Goal: Task Accomplishment & Management: Use online tool/utility

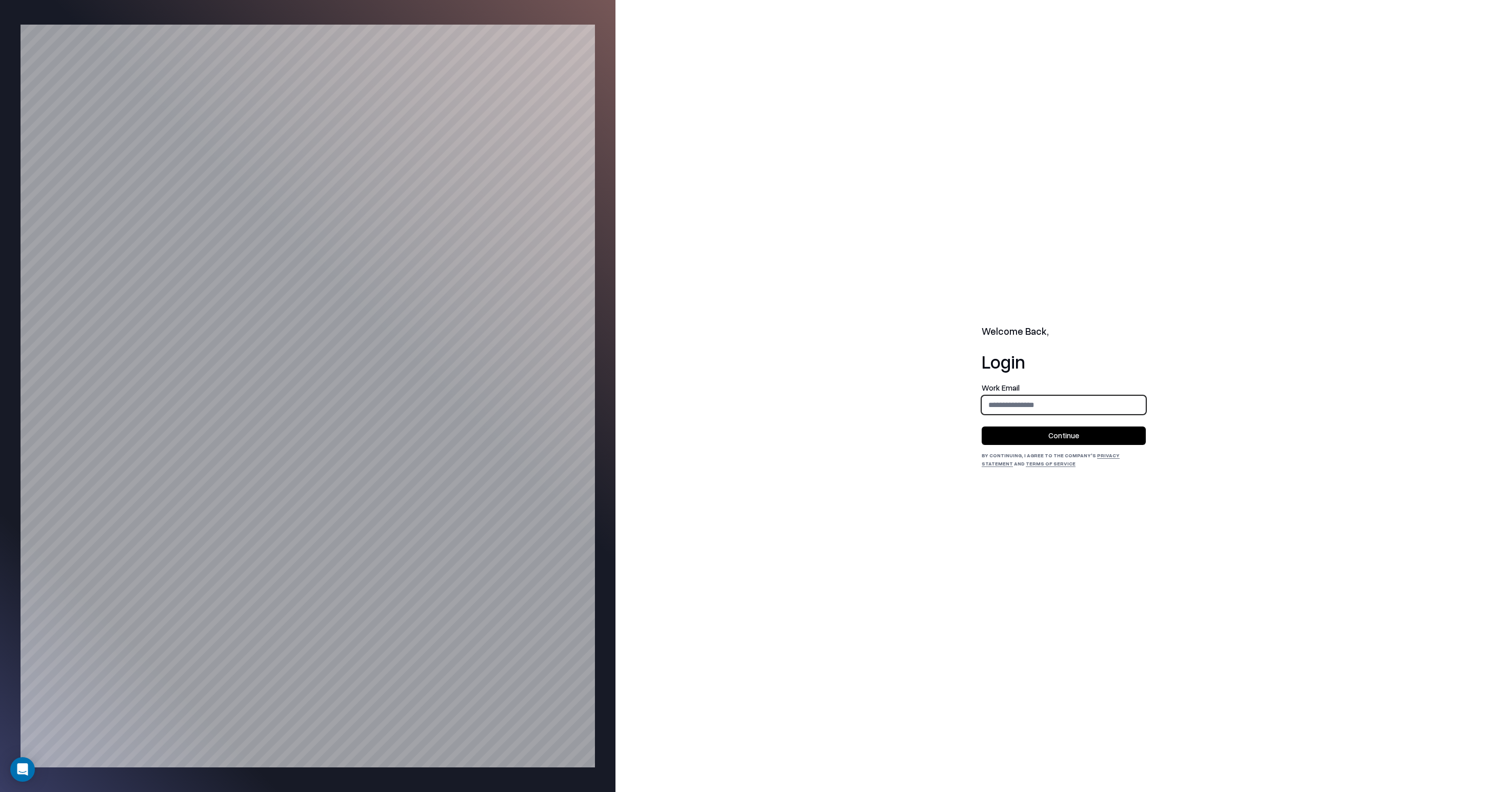
click at [1059, 401] on input "email" at bounding box center [1063, 405] width 163 height 19
type input "**********"
click at [1060, 430] on button "Continue" at bounding box center [1063, 435] width 164 height 18
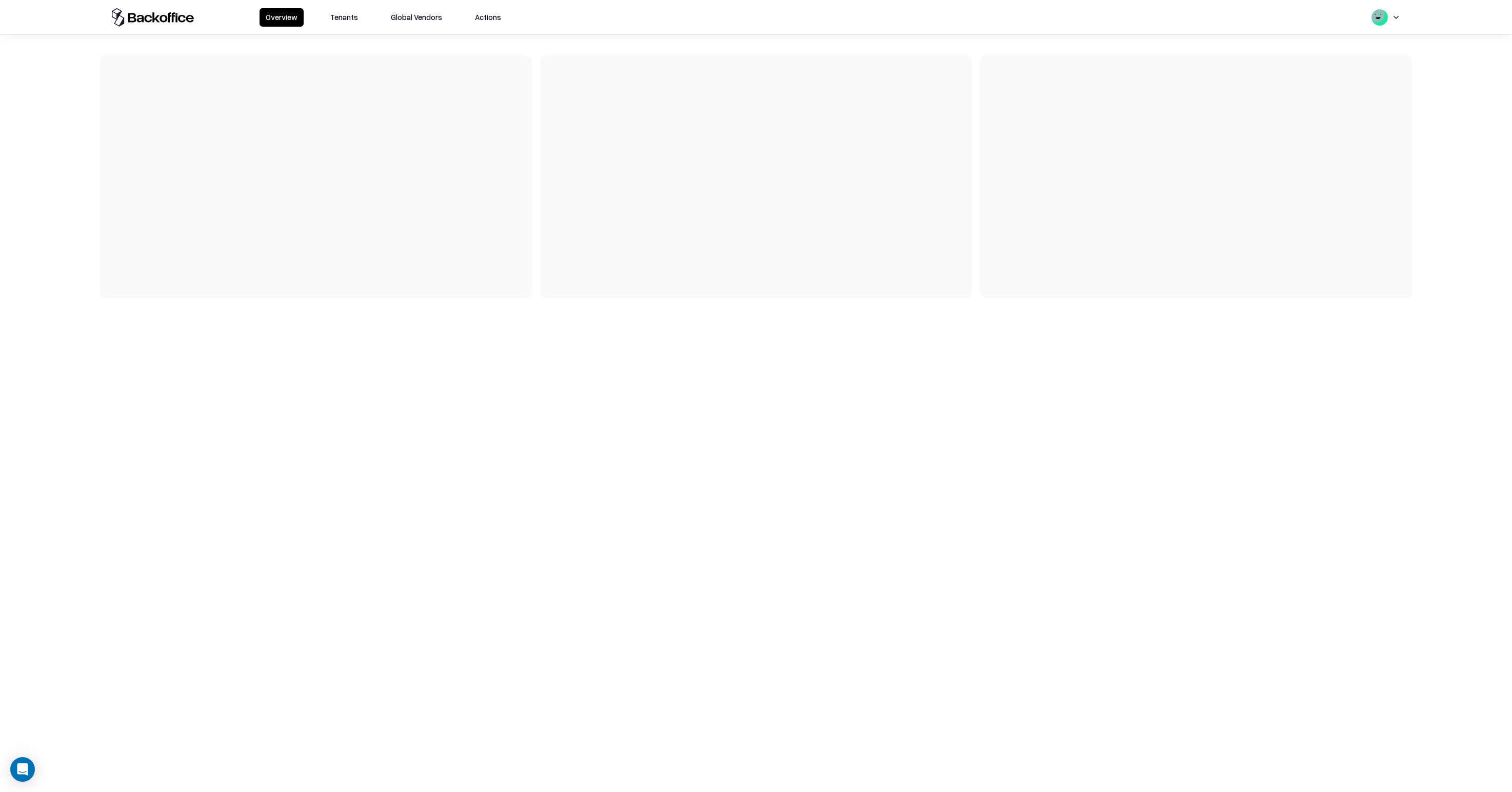
click at [350, 31] on div "Overview Tenants Global Vendors Actions" at bounding box center [756, 17] width 1313 height 34
click at [347, 21] on button "Tenants" at bounding box center [344, 17] width 40 height 18
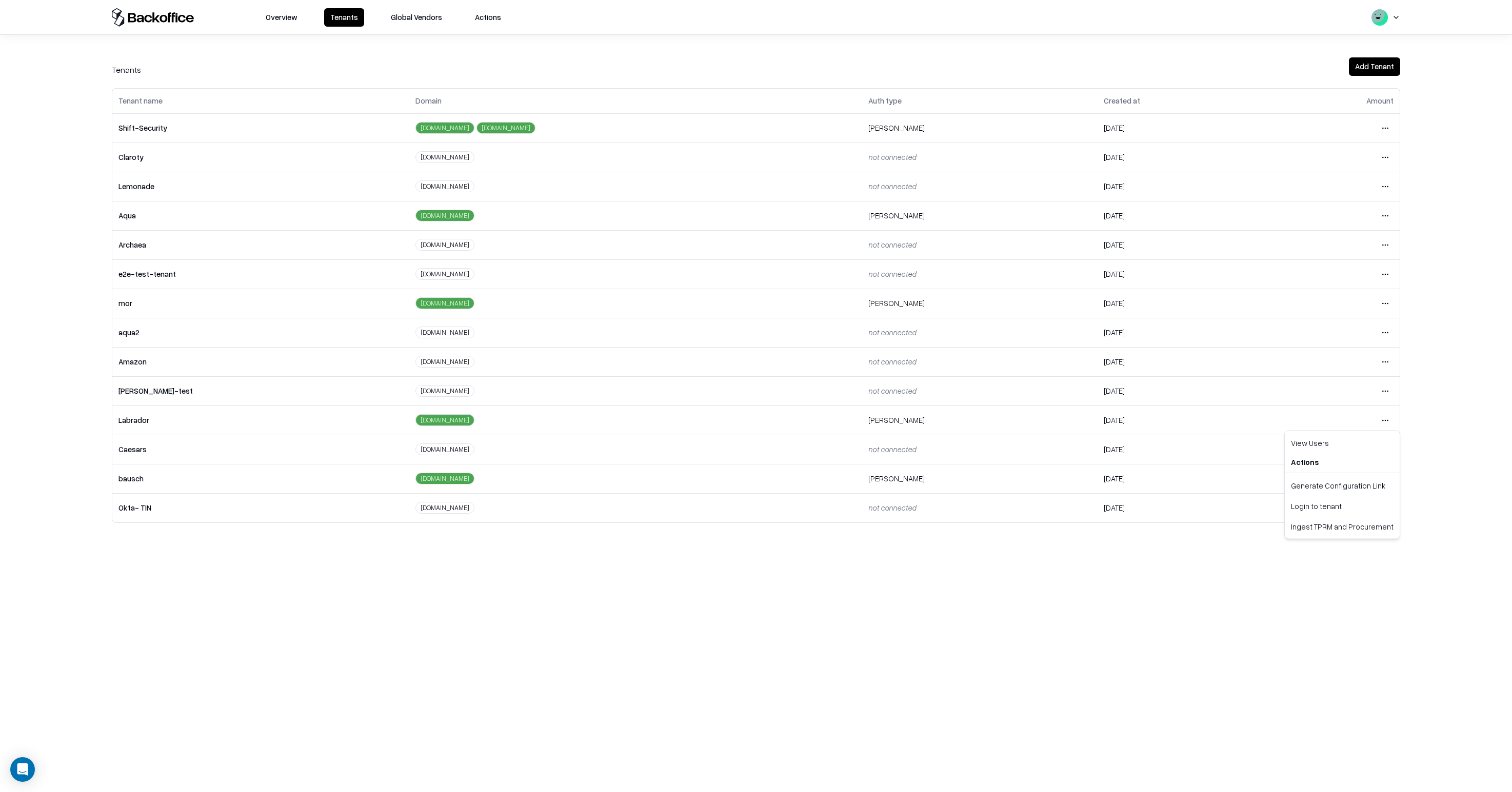
click at [1384, 422] on html "Overview Tenants Global Vendors Actions Tenants Add Tenant Tenant name Domain A…" at bounding box center [756, 396] width 1512 height 792
click at [1320, 507] on div "Login to tenant" at bounding box center [1342, 506] width 111 height 21
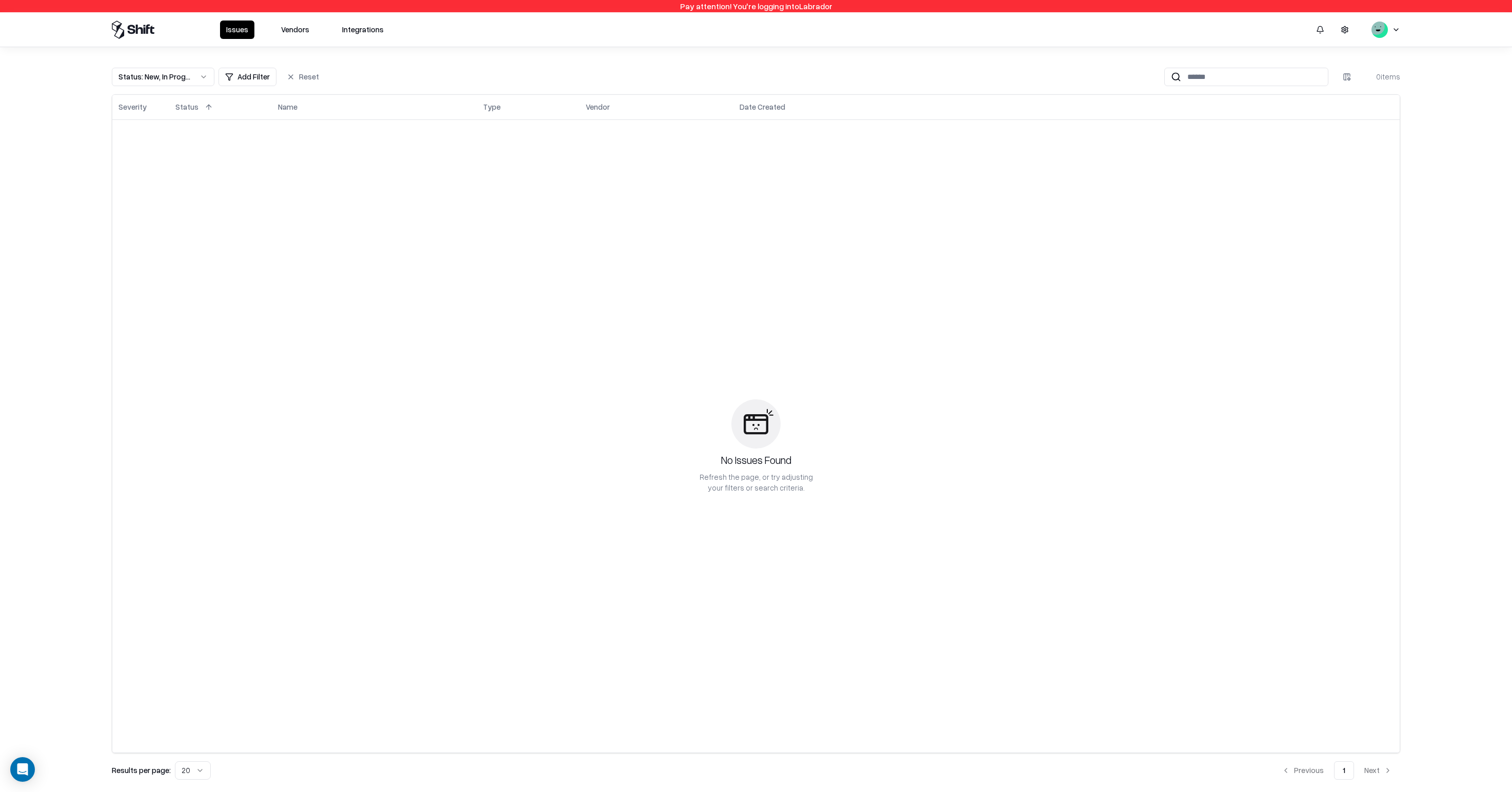
click at [408, 14] on div "Issues Vendors Integrations" at bounding box center [756, 29] width 1313 height 34
click at [352, 30] on button "Integrations" at bounding box center [363, 30] width 54 height 18
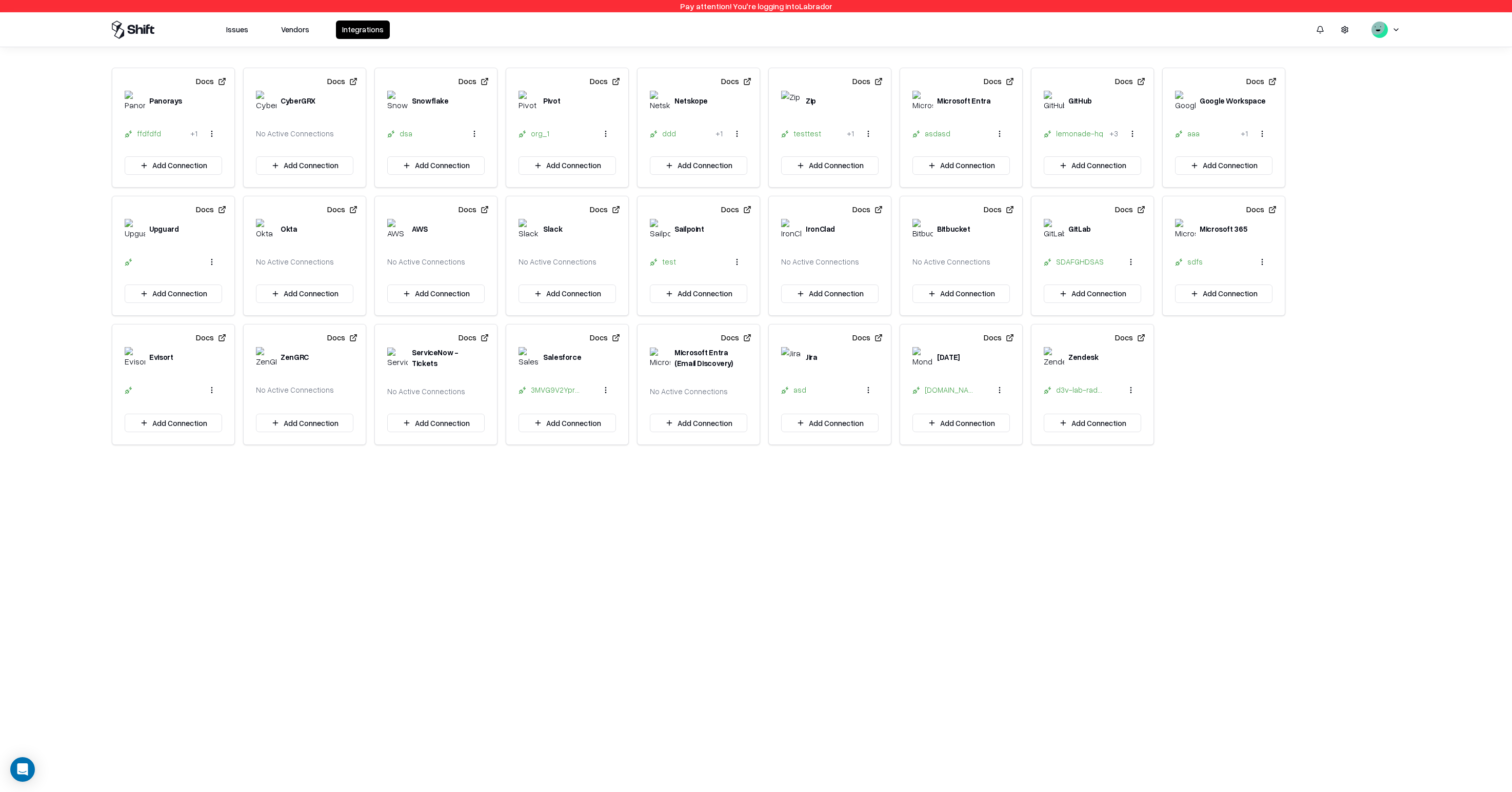
click at [934, 116] on div "Microsoft Entra" at bounding box center [960, 107] width 122 height 33
click at [1008, 126] on html "Pay attention! You're logging into Labrador Issues Vendors Integrations Docs Pa…" at bounding box center [756, 396] width 1512 height 792
click at [919, 148] on html "Pay attention! You're logging into Labrador Issues Vendors Integrations Docs Pa…" at bounding box center [756, 396] width 1512 height 792
drag, startPoint x: 967, startPoint y: 106, endPoint x: 919, endPoint y: 106, distance: 48.0
click at [965, 106] on div "Microsoft Entra" at bounding box center [963, 101] width 53 height 11
